Goal: Task Accomplishment & Management: Complete application form

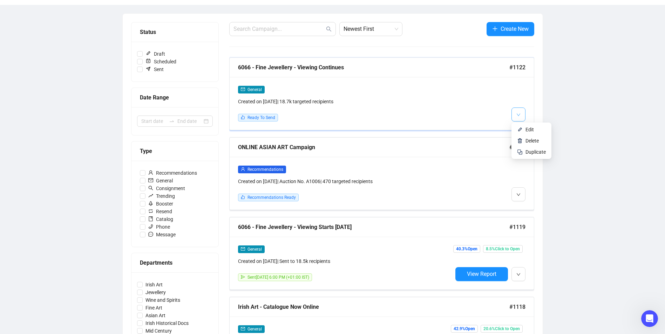
click at [518, 114] on icon "down" at bounding box center [518, 115] width 4 height 4
click at [529, 132] on span "Edit" at bounding box center [529, 130] width 8 height 6
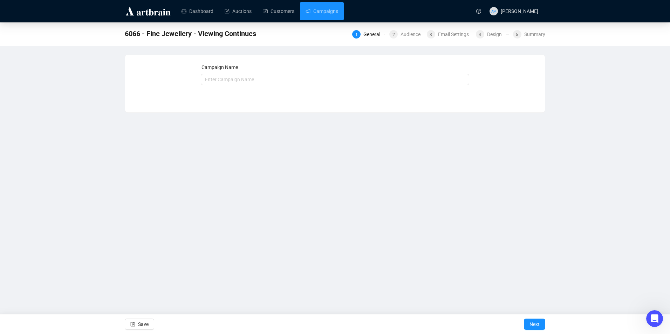
type input "6066 - Fine Jewellery - Viewing Continues"
click at [481, 34] on span "4" at bounding box center [480, 34] width 2 height 5
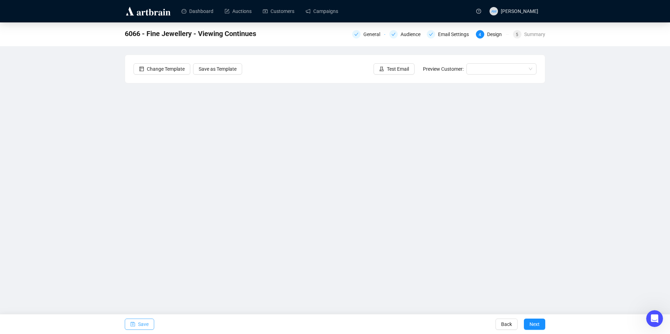
click at [137, 325] on button "Save" at bounding box center [139, 324] width 29 height 11
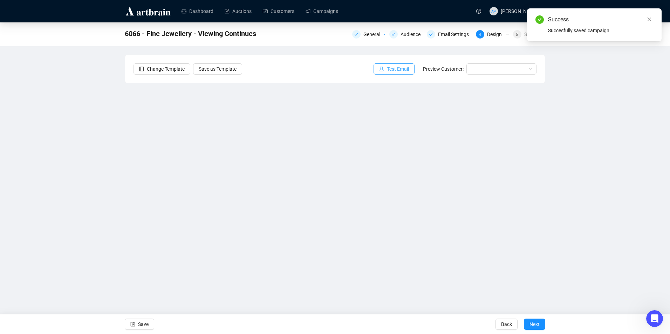
click at [394, 64] on button "Test Email" at bounding box center [394, 68] width 41 height 11
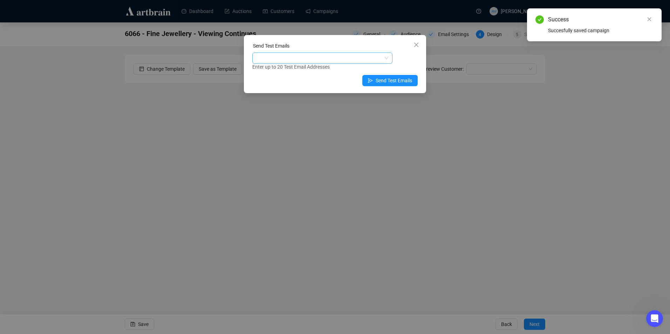
click at [344, 60] on div at bounding box center [319, 58] width 130 height 10
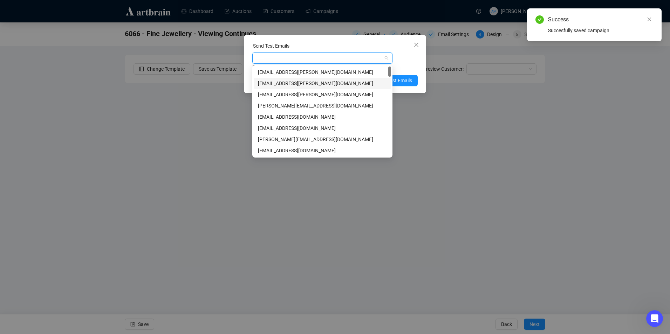
type input "w"
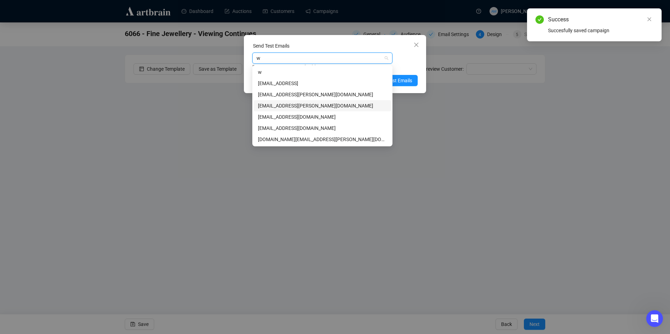
click at [293, 106] on div "[EMAIL_ADDRESS][PERSON_NAME][DOMAIN_NAME]" at bounding box center [322, 106] width 129 height 8
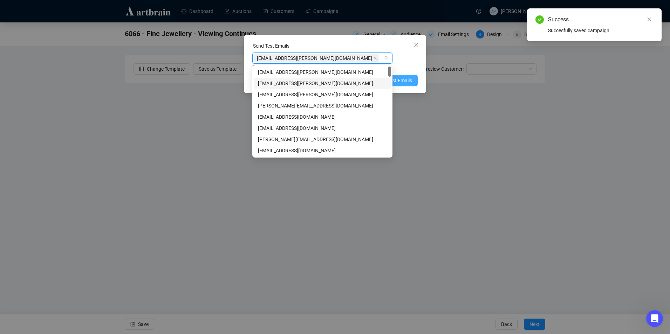
click at [403, 81] on span "Send Test Emails" at bounding box center [394, 81] width 36 height 8
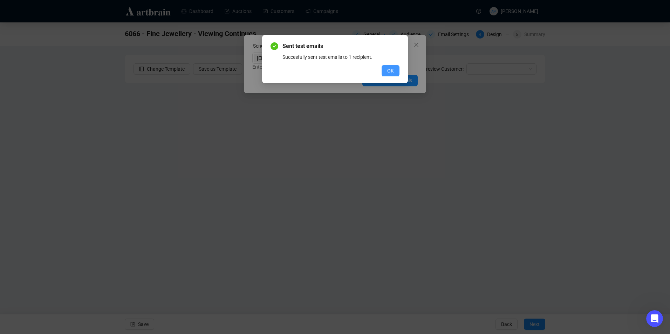
click at [390, 68] on span "OK" at bounding box center [390, 71] width 7 height 8
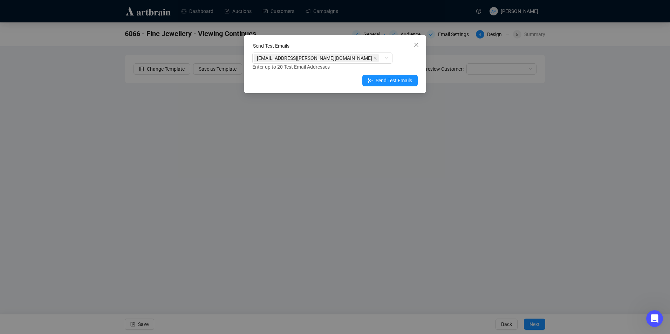
click at [418, 45] on icon "close" at bounding box center [417, 45] width 6 height 6
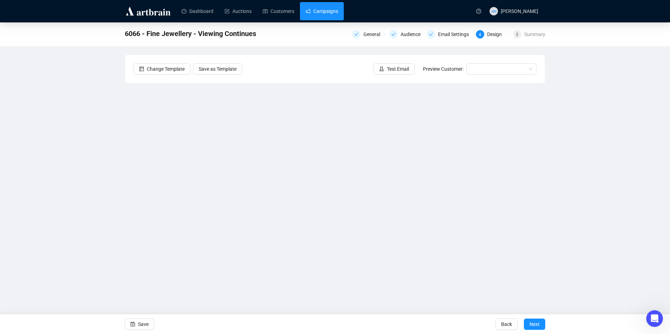
click at [331, 9] on link "Campaigns" at bounding box center [322, 11] width 33 height 18
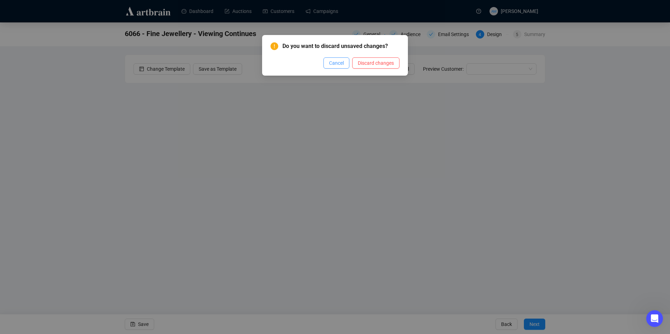
click at [339, 63] on span "Cancel" at bounding box center [336, 63] width 15 height 8
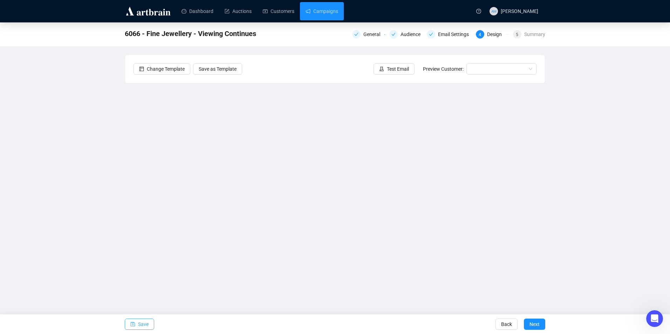
click at [144, 325] on span "Save" at bounding box center [143, 325] width 11 height 20
click at [146, 320] on span "Save" at bounding box center [143, 325] width 11 height 20
click at [147, 327] on span "Save" at bounding box center [143, 325] width 11 height 20
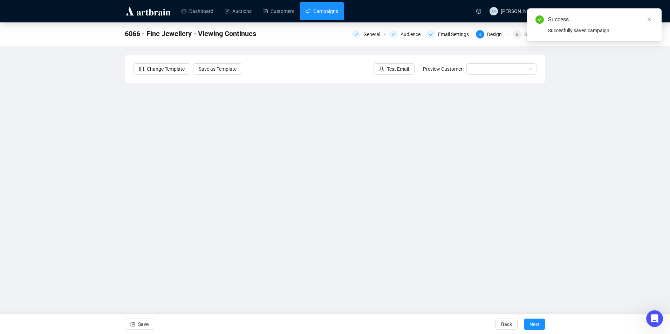
click at [315, 15] on link "Campaigns" at bounding box center [322, 11] width 33 height 18
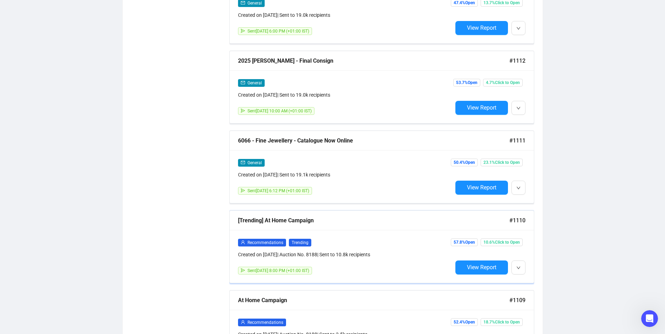
scroll to position [876, 0]
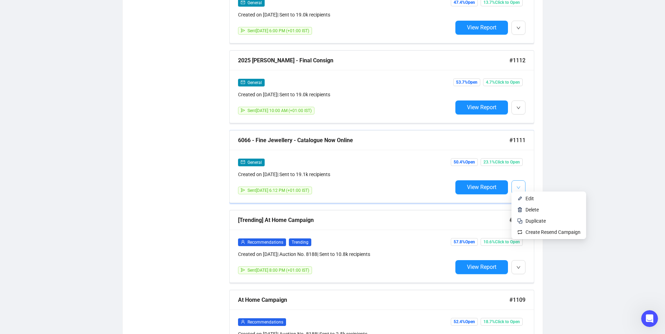
click at [521, 186] on button "button" at bounding box center [518, 187] width 14 height 14
click at [527, 198] on span "Edit" at bounding box center [529, 199] width 8 height 6
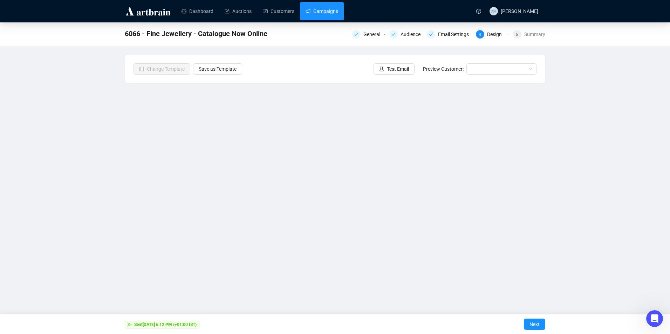
click at [329, 15] on link "Campaigns" at bounding box center [322, 11] width 33 height 18
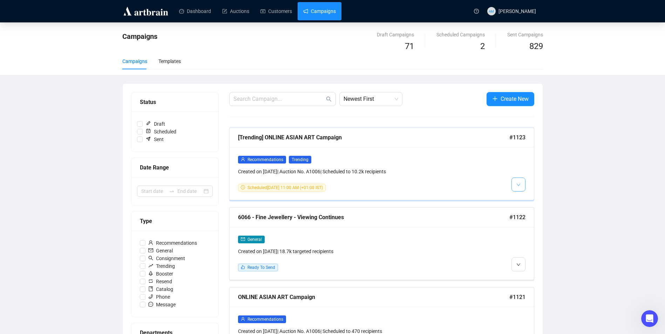
click at [521, 187] on button "button" at bounding box center [518, 185] width 14 height 14
click at [527, 199] on span "Edit" at bounding box center [529, 200] width 8 height 6
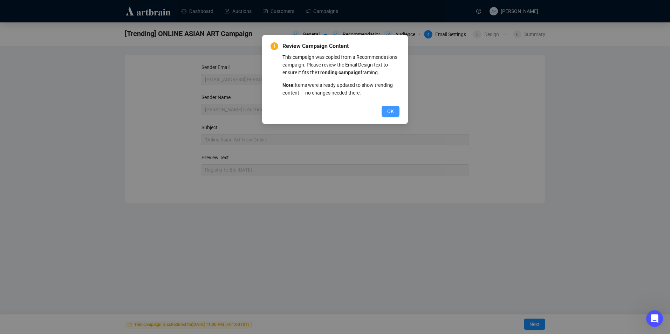
click at [388, 112] on span "OK" at bounding box center [390, 112] width 7 height 8
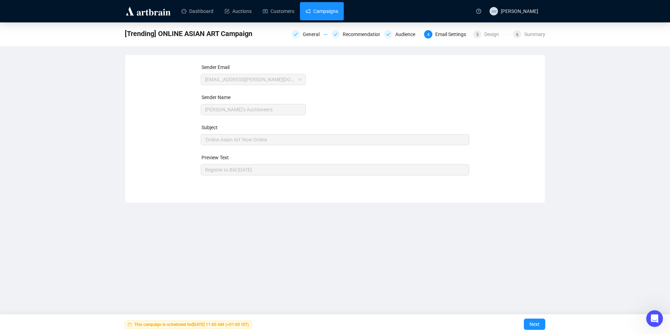
click at [335, 9] on link "Campaigns" at bounding box center [322, 11] width 33 height 18
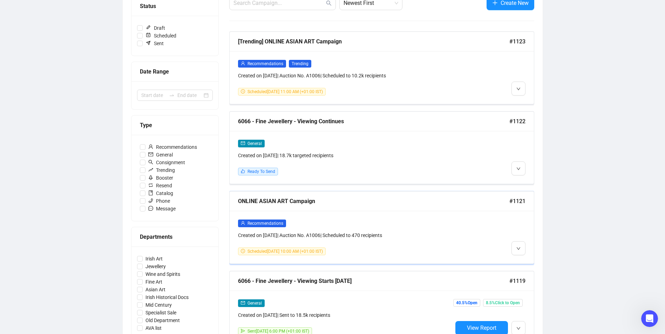
scroll to position [105, 0]
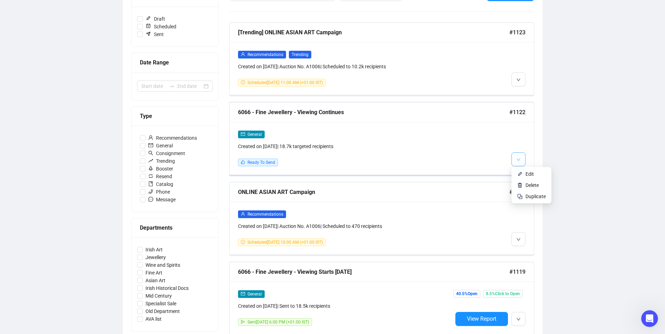
click at [520, 157] on button "button" at bounding box center [518, 159] width 14 height 14
click at [532, 175] on span "Edit" at bounding box center [529, 174] width 8 height 6
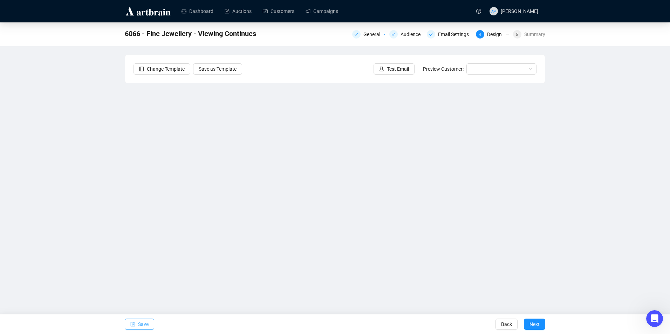
click at [145, 327] on span "Save" at bounding box center [143, 325] width 11 height 20
click at [146, 326] on span "Save" at bounding box center [143, 325] width 11 height 20
click at [403, 66] on span "Test Email" at bounding box center [398, 69] width 22 height 8
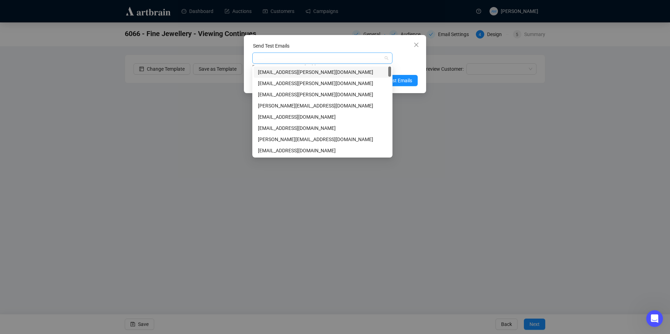
click at [306, 55] on div at bounding box center [319, 58] width 130 height 10
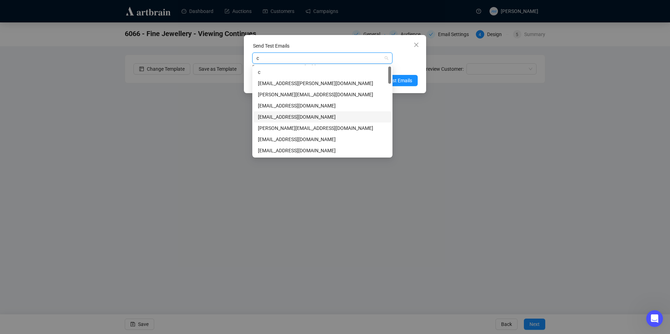
type input "cl"
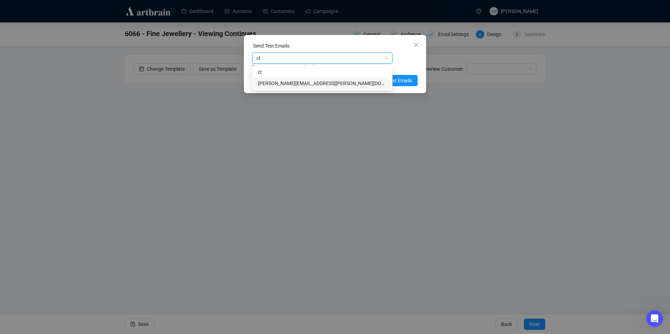
click at [305, 80] on div "[PERSON_NAME][EMAIL_ADDRESS][PERSON_NAME][DOMAIN_NAME]" at bounding box center [322, 83] width 137 height 11
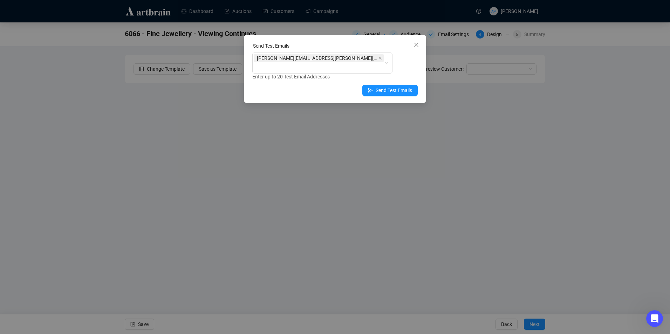
click at [410, 73] on div "Enter up to 20 Test Email Addresses" at bounding box center [334, 77] width 165 height 8
click at [404, 87] on span "Send Test Emails" at bounding box center [394, 91] width 36 height 8
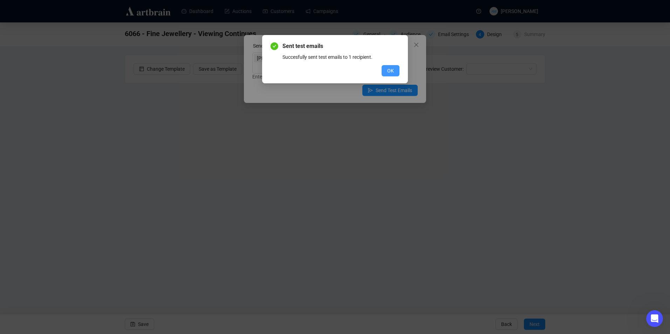
click at [387, 71] on button "OK" at bounding box center [391, 70] width 18 height 11
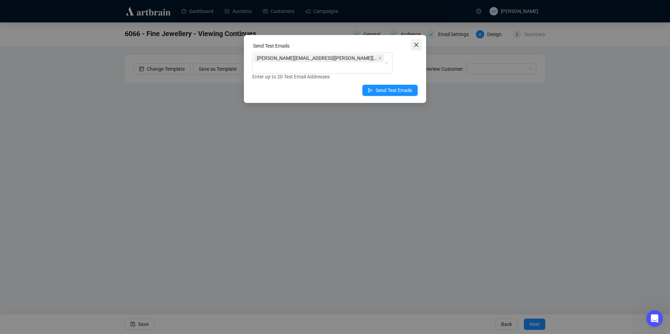
click at [415, 47] on icon "close" at bounding box center [417, 45] width 6 height 6
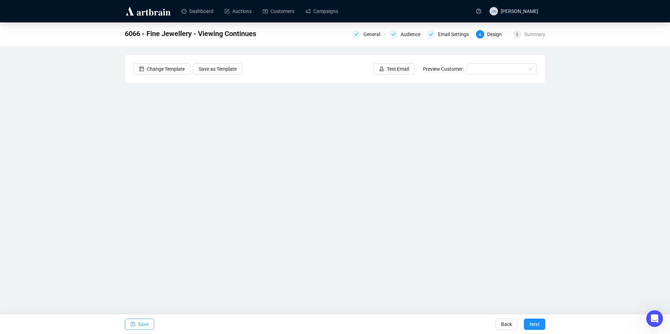
click at [151, 321] on button "Save" at bounding box center [139, 324] width 29 height 11
click at [143, 321] on span "Save" at bounding box center [143, 325] width 11 height 20
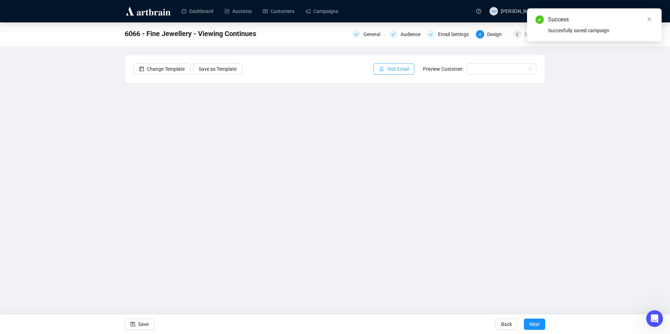
click at [396, 69] on span "Test Email" at bounding box center [398, 69] width 22 height 8
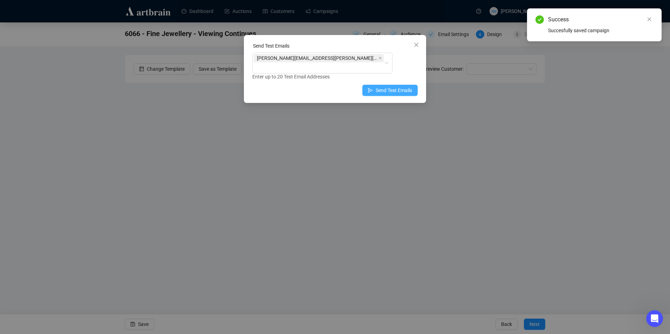
click at [403, 87] on span "Send Test Emails" at bounding box center [394, 91] width 36 height 8
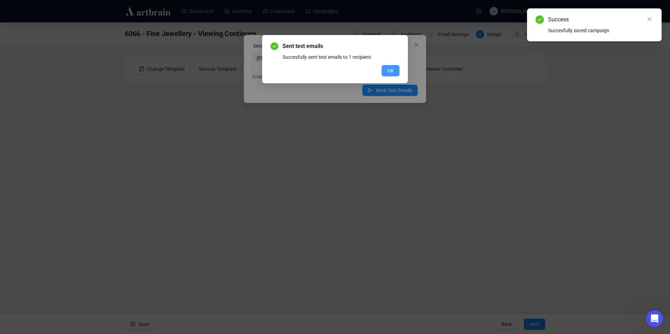
click at [394, 68] on button "OK" at bounding box center [391, 70] width 18 height 11
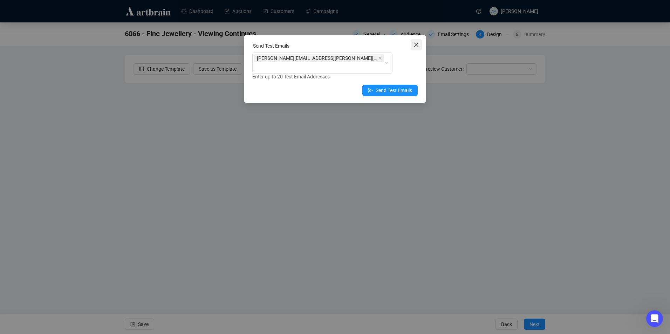
click at [418, 44] on icon "close" at bounding box center [417, 45] width 6 height 6
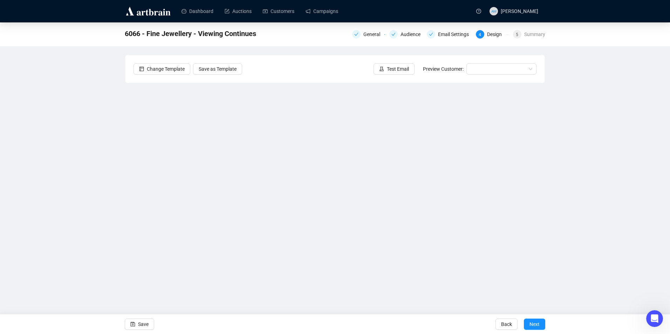
click at [588, 168] on div "6066 - Fine Jewellery - Viewing Continues General Audience Email Settings 4 Des…" at bounding box center [335, 156] width 670 height 268
click at [145, 325] on span "Save" at bounding box center [143, 325] width 11 height 20
click at [139, 323] on span "Save" at bounding box center [143, 325] width 11 height 20
click at [149, 326] on button "Save" at bounding box center [139, 324] width 29 height 11
click at [405, 35] on div "Audience" at bounding box center [413, 34] width 24 height 8
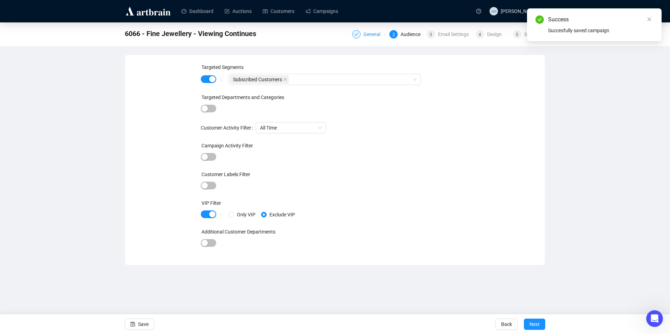
click at [377, 35] on div "General" at bounding box center [373, 34] width 21 height 8
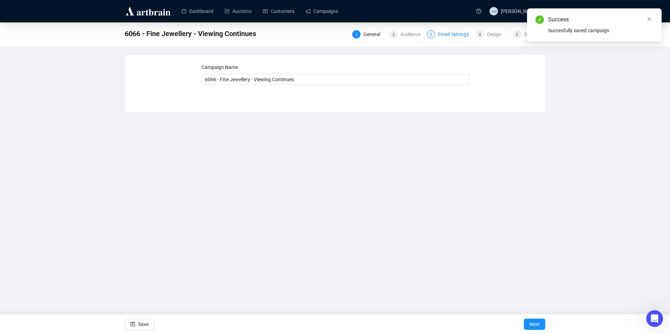
click at [454, 33] on div "Email Settings" at bounding box center [455, 34] width 35 height 8
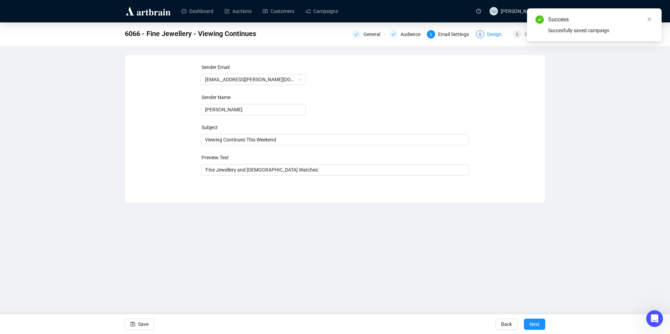
click at [498, 36] on div "Design" at bounding box center [496, 34] width 19 height 8
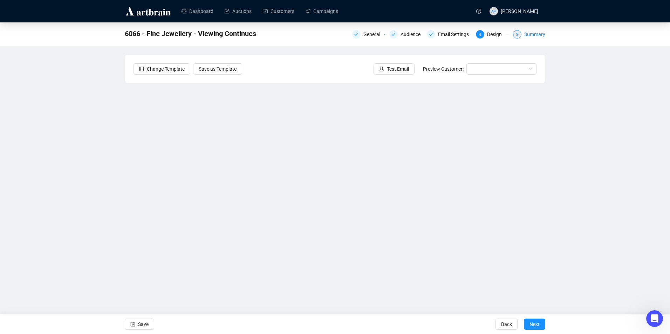
click at [543, 36] on div "Summary" at bounding box center [534, 34] width 21 height 8
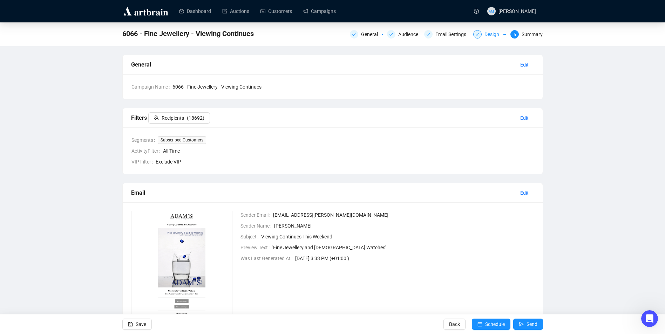
click at [492, 35] on div "Design" at bounding box center [493, 34] width 19 height 8
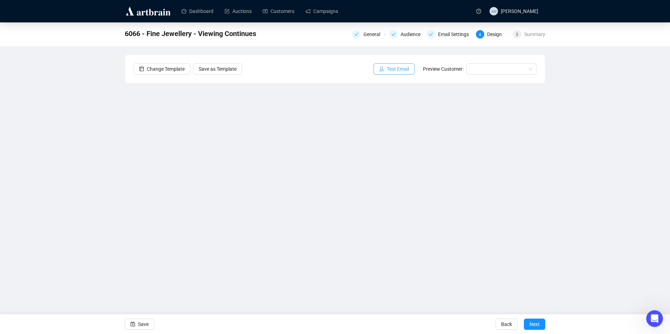
click at [392, 67] on span "Test Email" at bounding box center [398, 69] width 22 height 8
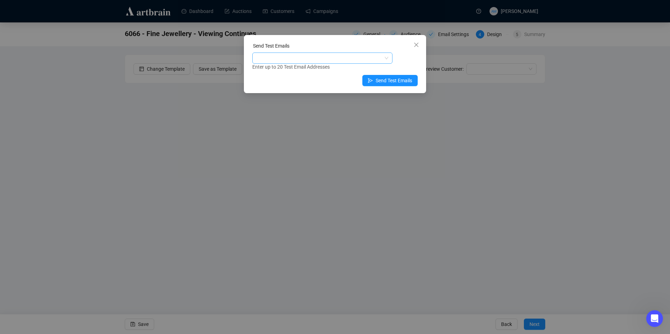
click at [300, 57] on div at bounding box center [319, 58] width 130 height 10
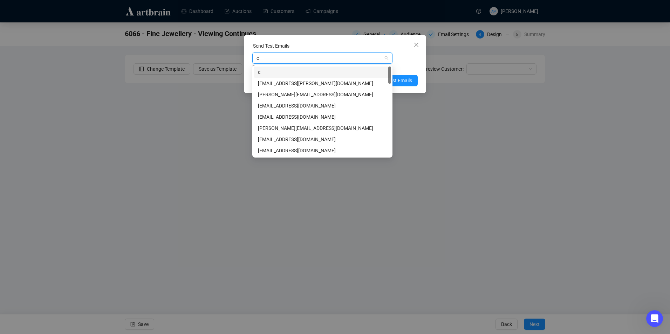
type input "cl"
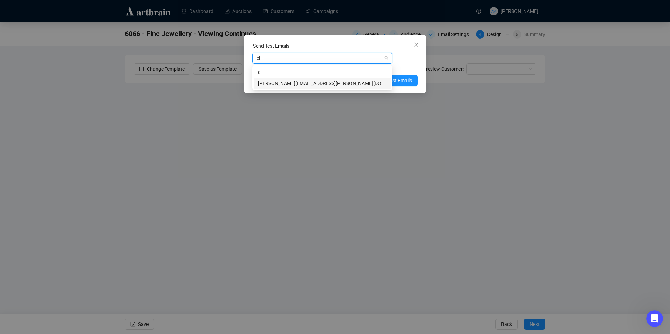
click at [282, 88] on div "[PERSON_NAME][EMAIL_ADDRESS][PERSON_NAME][DOMAIN_NAME]" at bounding box center [322, 83] width 137 height 11
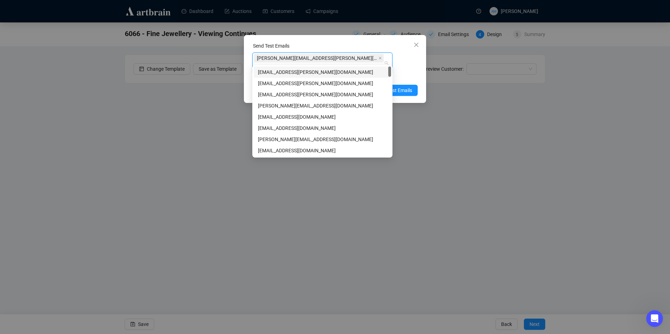
click at [406, 73] on div "Enter up to 20 Test Email Addresses" at bounding box center [334, 77] width 165 height 8
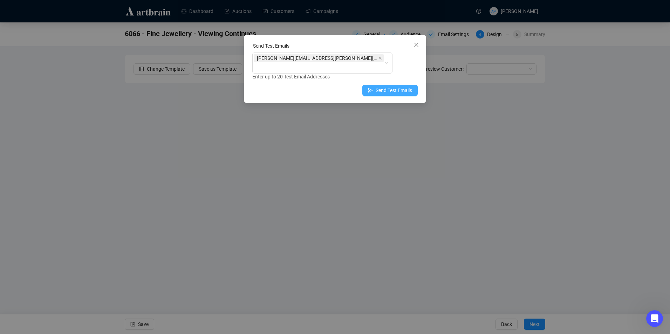
click at [391, 87] on span "Send Test Emails" at bounding box center [394, 91] width 36 height 8
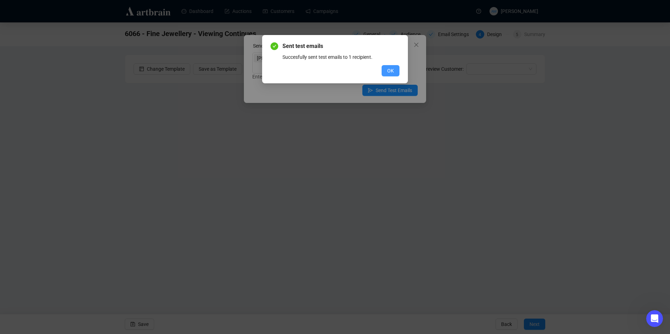
click at [389, 69] on span "OK" at bounding box center [390, 71] width 7 height 8
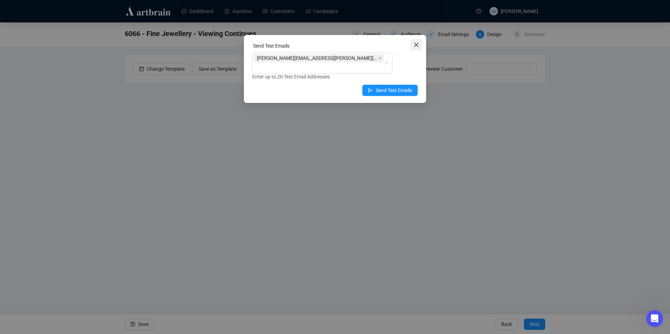
click at [417, 43] on icon "close" at bounding box center [416, 45] width 4 height 4
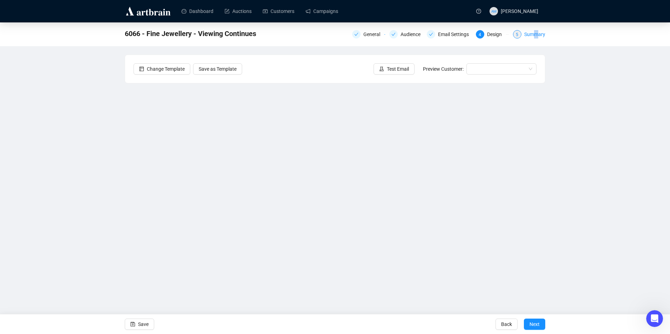
click at [537, 36] on div "Summary" at bounding box center [534, 34] width 21 height 8
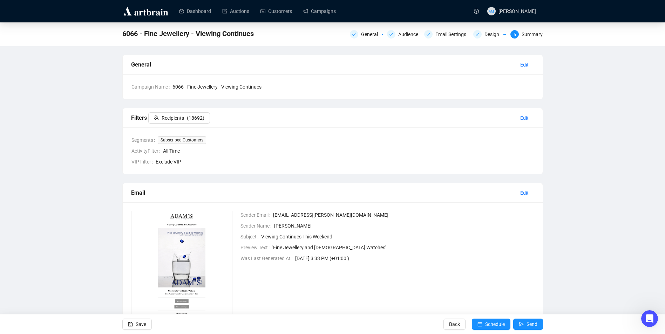
click at [329, 183] on div "Email Edit" at bounding box center [333, 193] width 420 height 20
click at [487, 325] on span "Schedule" at bounding box center [495, 325] width 20 height 20
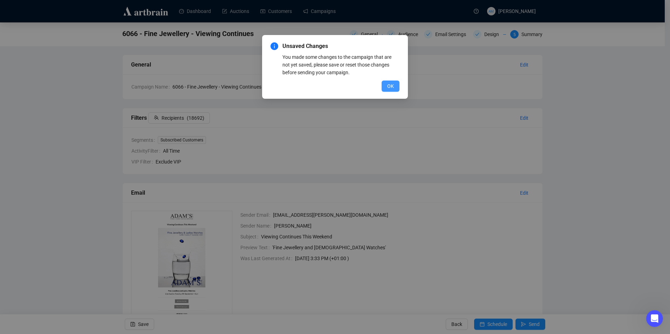
click at [389, 90] on button "OK" at bounding box center [391, 86] width 18 height 11
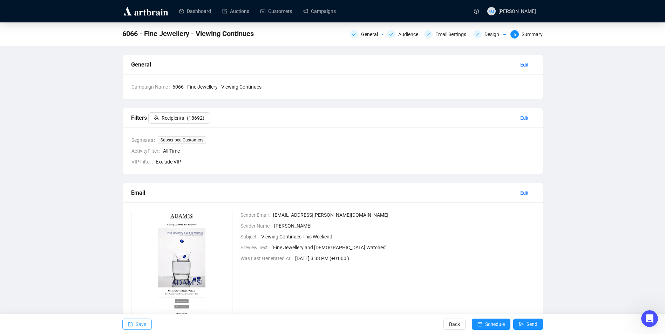
click at [140, 327] on span "Save" at bounding box center [141, 325] width 11 height 20
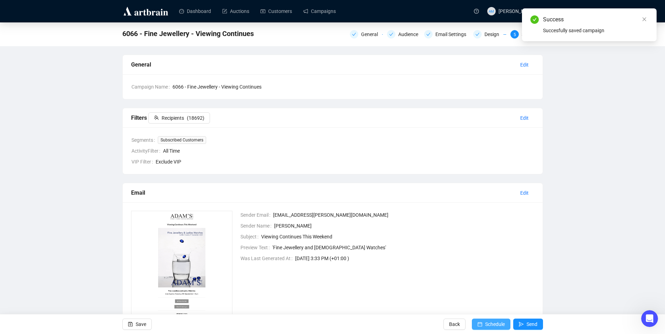
click at [490, 323] on span "Schedule" at bounding box center [495, 325] width 20 height 20
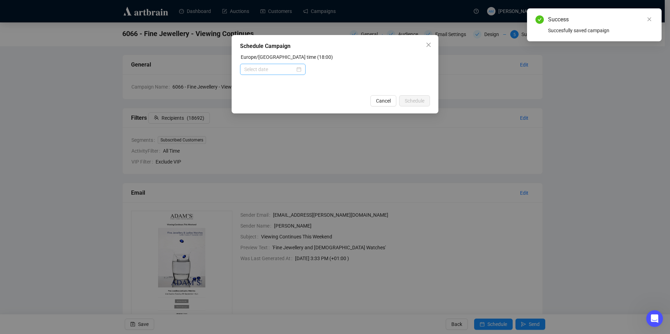
click at [299, 70] on div at bounding box center [272, 70] width 57 height 8
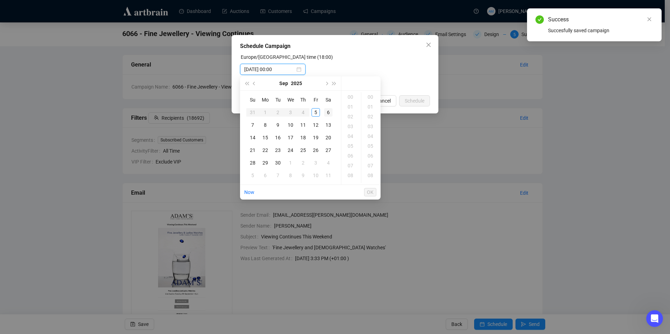
type input "[DATE] 00:00"
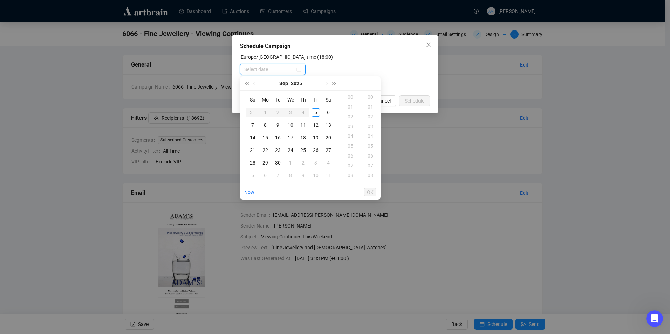
type input "[DATE] 00:00"
type input "[DATE] 02:00"
click at [326, 110] on div "6" at bounding box center [328, 112] width 8 height 8
click at [328, 110] on div "6" at bounding box center [328, 112] width 8 height 8
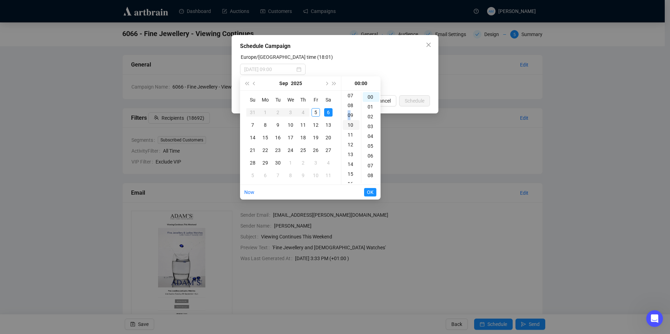
click at [349, 114] on div "09" at bounding box center [351, 115] width 17 height 10
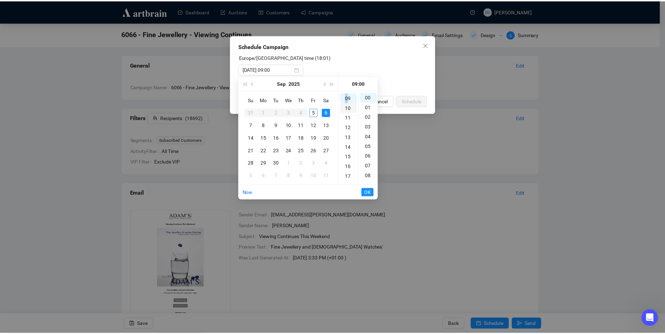
scroll to position [88, 0]
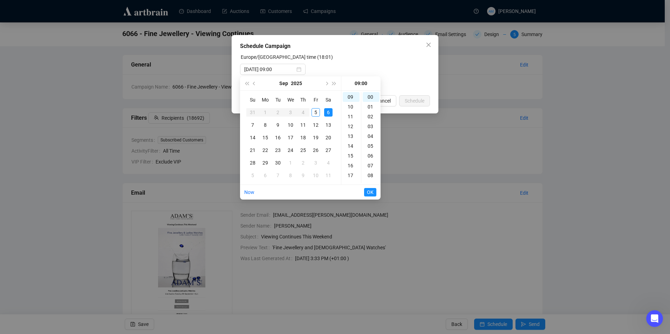
drag, startPoint x: 349, startPoint y: 114, endPoint x: 345, endPoint y: 80, distance: 33.5
click at [345, 81] on div "09:00" at bounding box center [361, 83] width 34 height 14
type input "[DATE] 09:00"
click at [372, 192] on span "OK" at bounding box center [370, 192] width 7 height 13
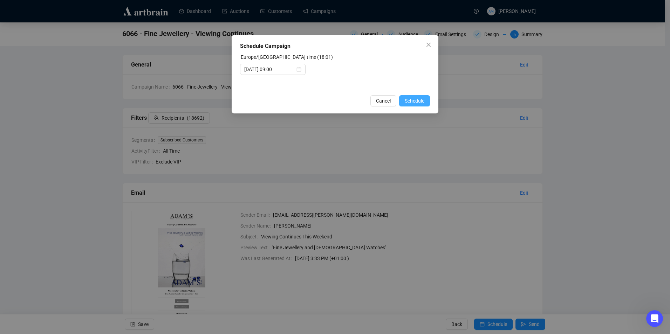
click at [410, 100] on span "Schedule" at bounding box center [415, 101] width 20 height 8
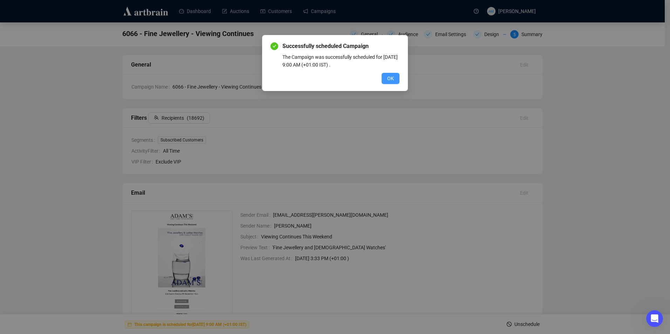
click at [394, 75] on span "OK" at bounding box center [390, 79] width 7 height 8
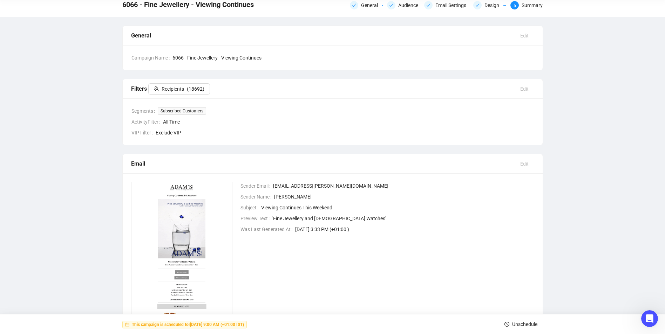
scroll to position [0, 0]
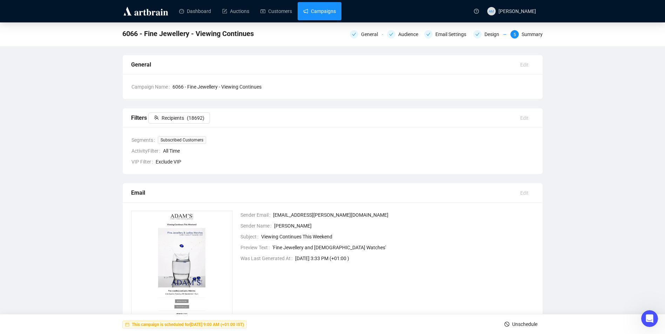
click at [308, 9] on link "Campaigns" at bounding box center [319, 11] width 33 height 18
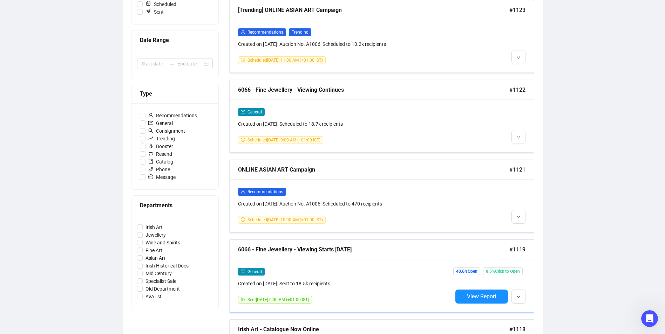
scroll to position [140, 0]
